Goal: Navigation & Orientation: Find specific page/section

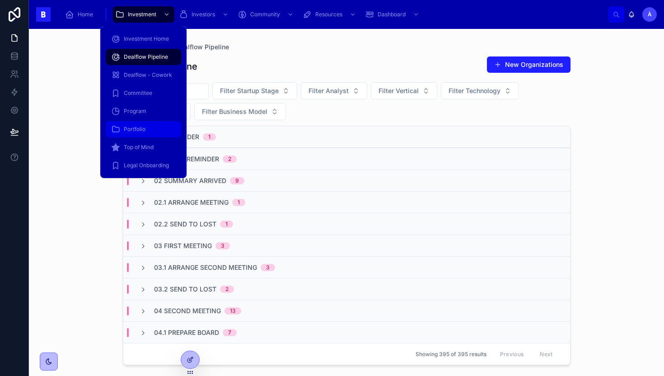
click at [141, 130] on span "Portfolio" at bounding box center [135, 129] width 22 height 7
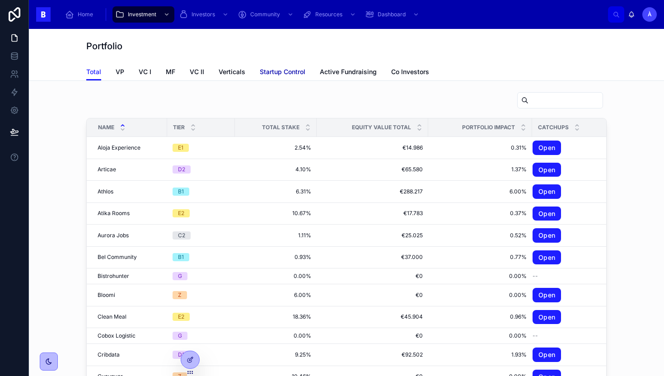
click at [281, 73] on span "Startup Control" at bounding box center [283, 71] width 46 height 9
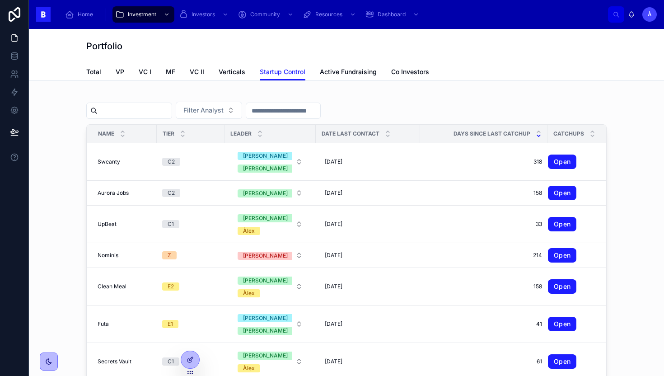
click at [536, 135] on icon at bounding box center [539, 136] width 6 height 6
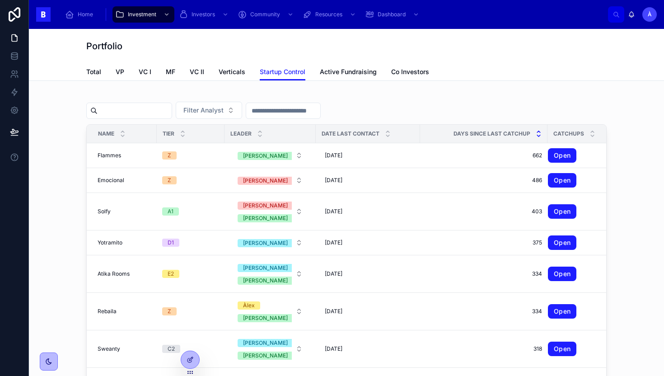
click at [536, 130] on icon at bounding box center [539, 132] width 6 height 6
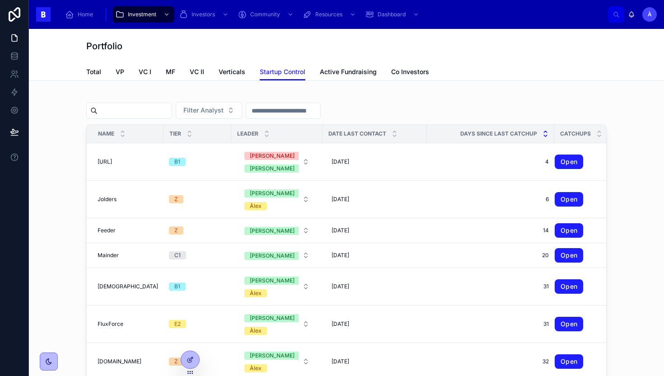
click at [543, 135] on icon at bounding box center [546, 136] width 6 height 6
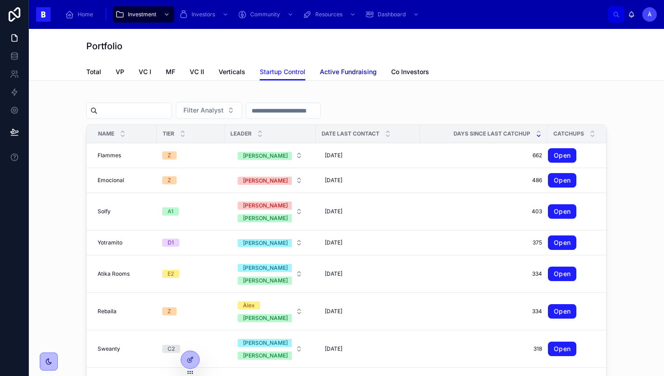
click at [366, 73] on span "Active Fundraising" at bounding box center [348, 71] width 57 height 9
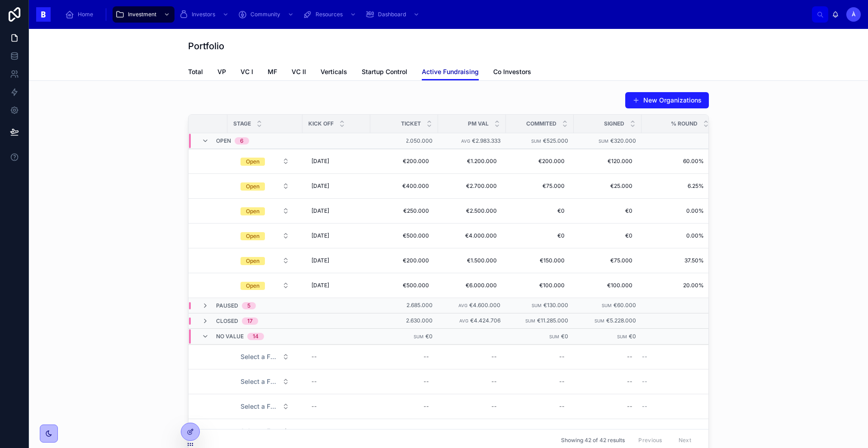
scroll to position [0, 104]
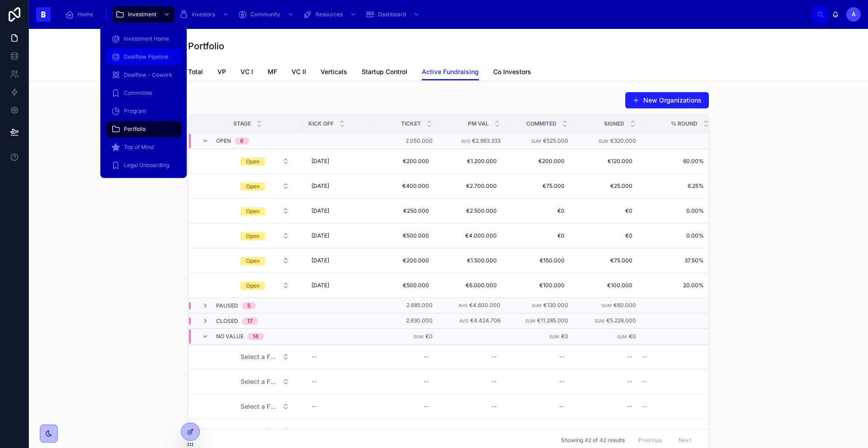
click at [139, 52] on div "Dealflow Pipeline" at bounding box center [143, 57] width 65 height 14
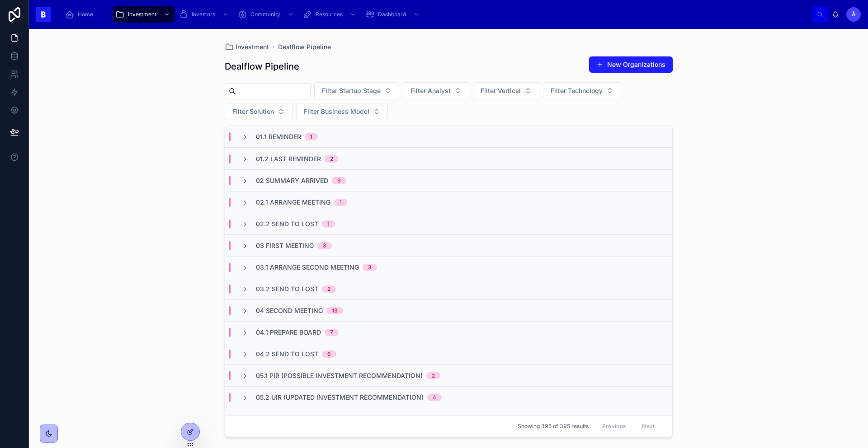
click at [302, 250] on div "03 First Meeting 3" at bounding box center [448, 246] width 447 height 22
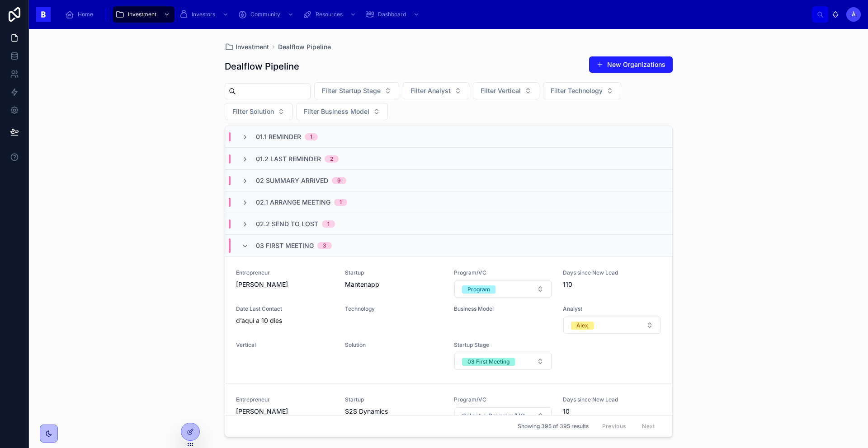
click at [302, 250] on span "03 First Meeting" at bounding box center [285, 245] width 58 height 9
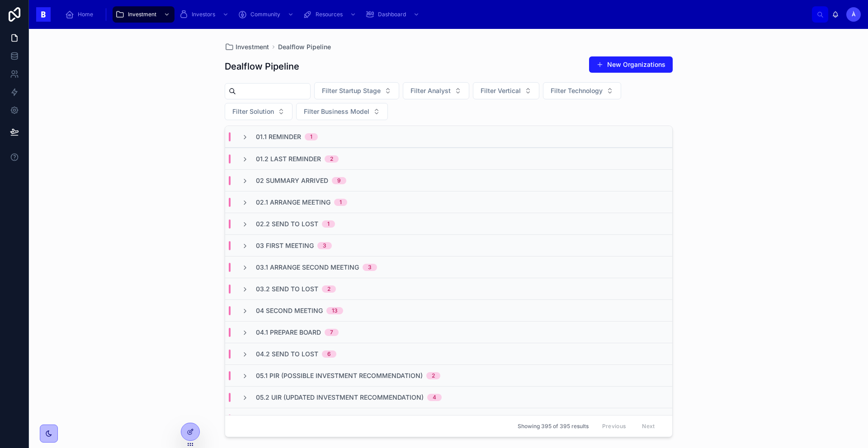
click at [301, 268] on span "03.1 Arrange Second Meeting" at bounding box center [307, 267] width 103 height 9
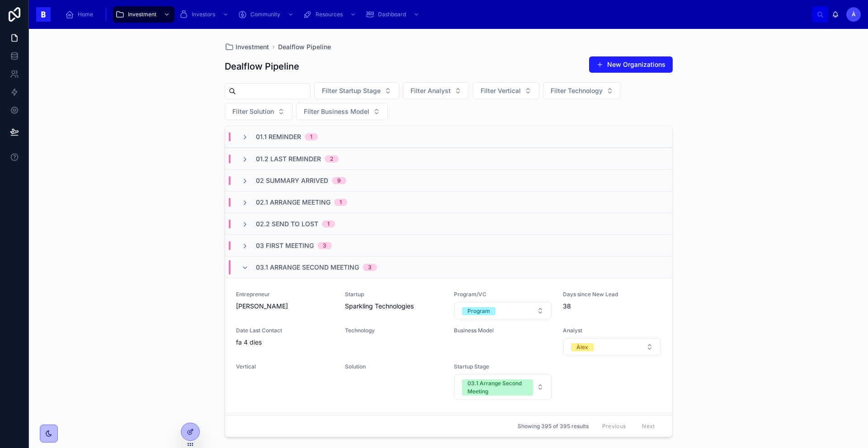
click at [301, 265] on span "03.1 Arrange Second Meeting" at bounding box center [307, 267] width 103 height 9
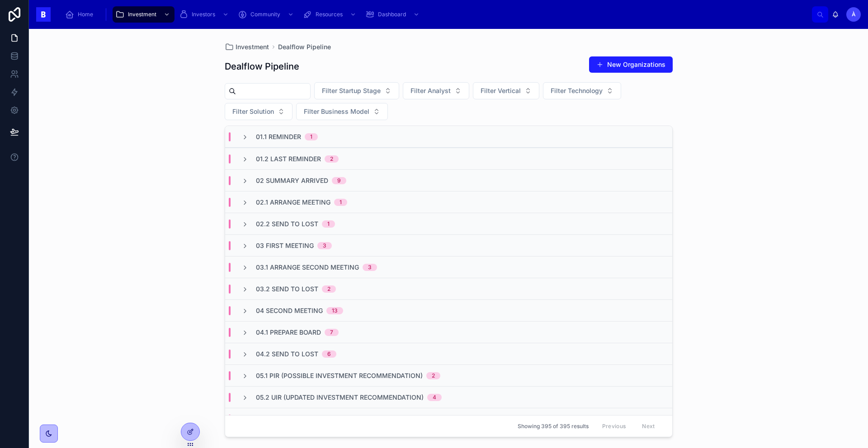
click at [309, 182] on span "02 Summary Arrived" at bounding box center [292, 180] width 72 height 9
